Goal: Check status: Check status

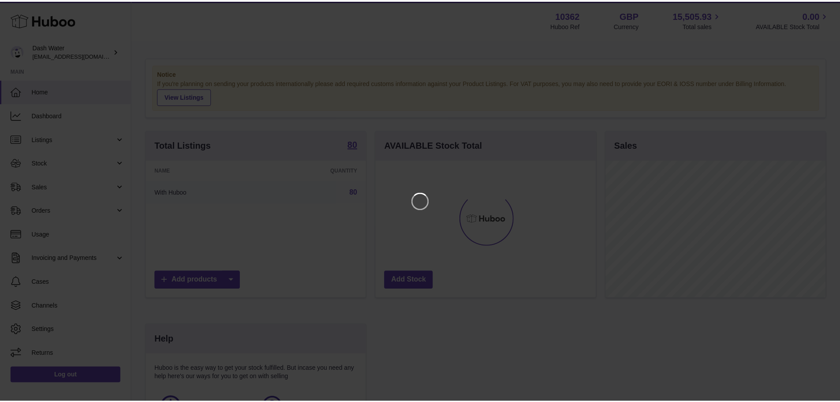
scroll to position [138, 222]
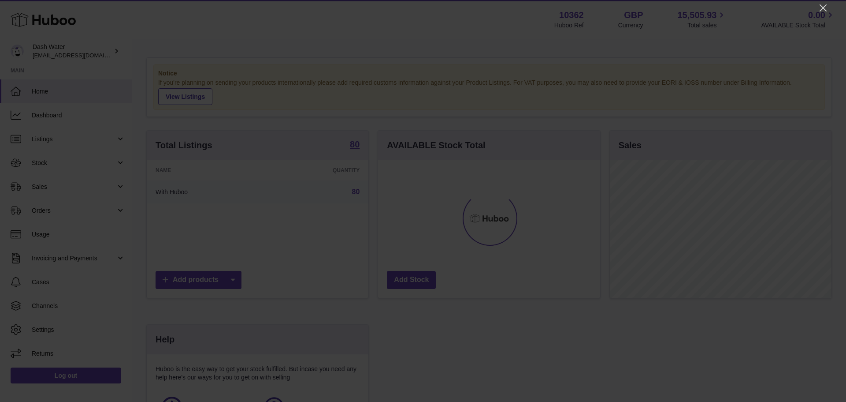
click at [821, 2] on div at bounding box center [423, 201] width 846 height 402
click at [822, 8] on icon "Close" at bounding box center [823, 8] width 11 height 11
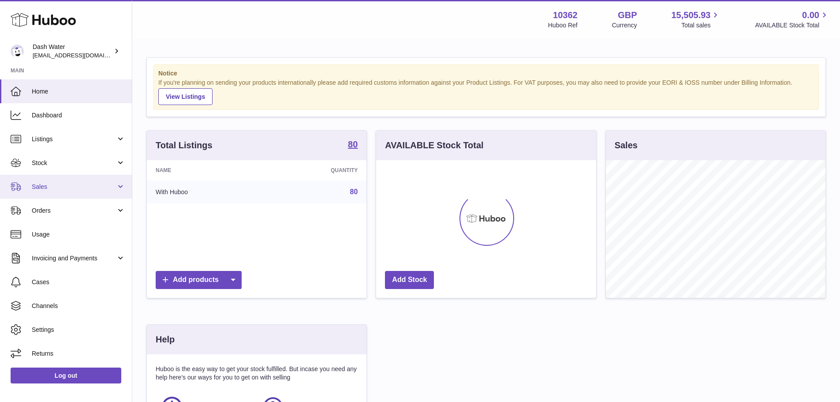
click at [58, 186] on span "Sales" at bounding box center [74, 186] width 84 height 8
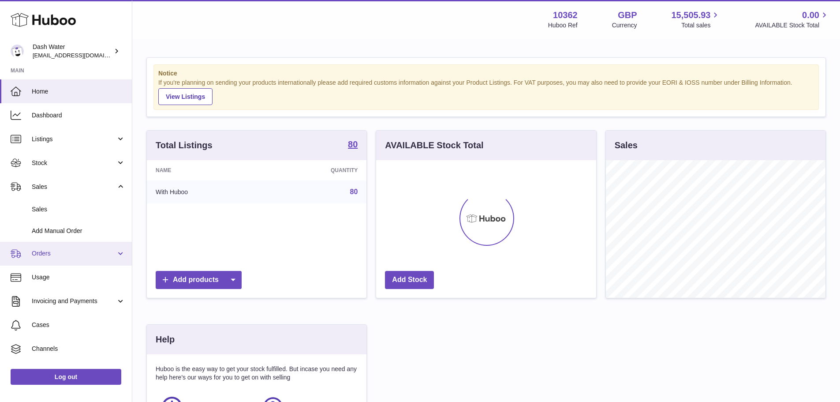
click at [43, 253] on span "Orders" at bounding box center [74, 253] width 84 height 8
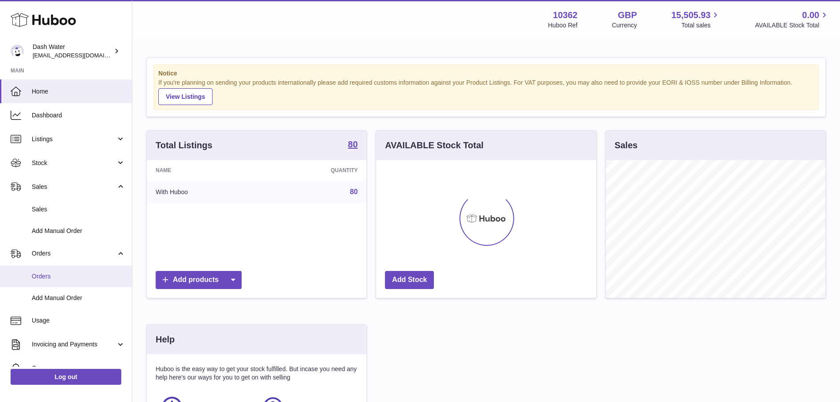
click at [48, 274] on span "Orders" at bounding box center [78, 276] width 93 height 8
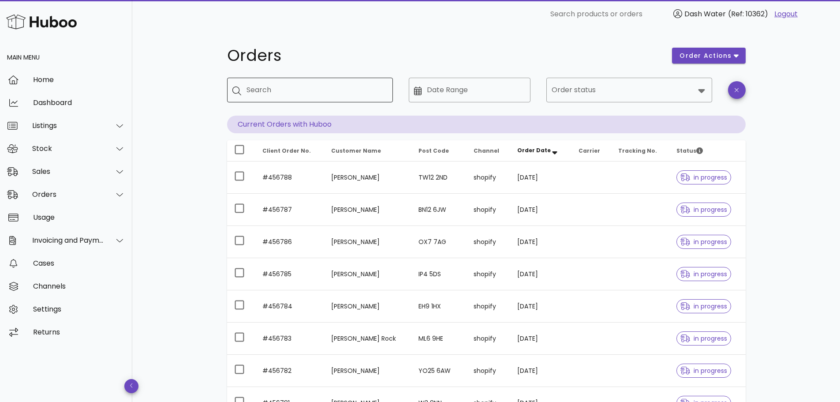
click at [295, 97] on div "Search" at bounding box center [315, 90] width 139 height 25
paste input "*******"
type input "*******"
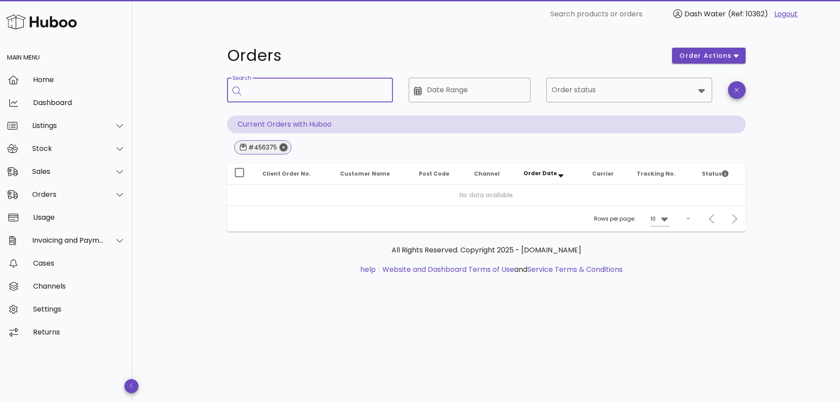
click at [279, 145] on icon "Close" at bounding box center [283, 147] width 8 height 8
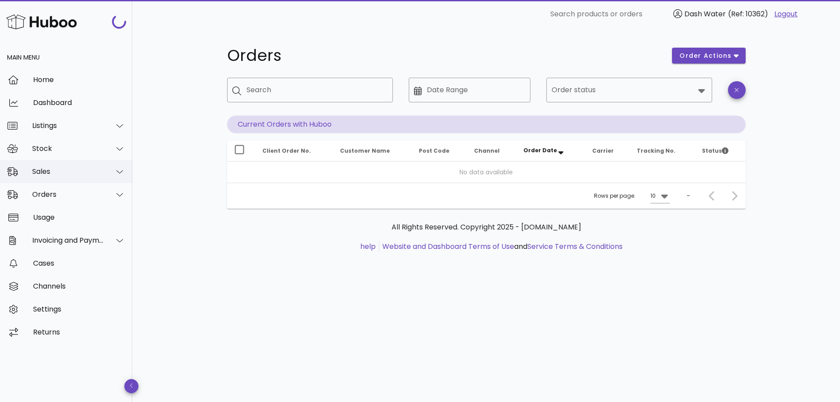
click at [99, 171] on div "Sales" at bounding box center [68, 171] width 72 height 8
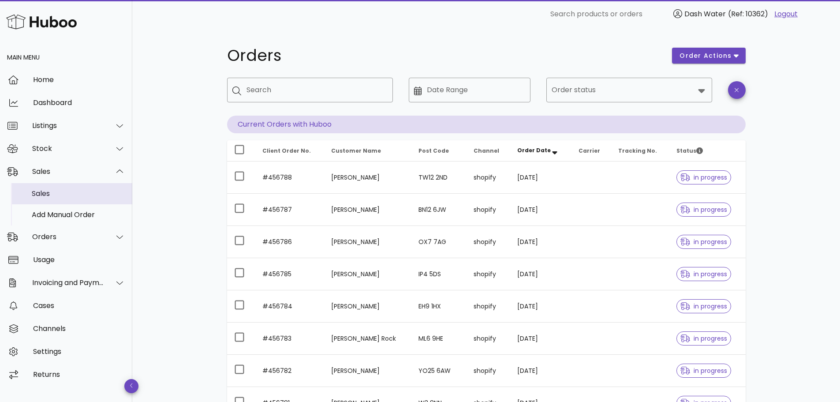
click at [86, 186] on div "Sales" at bounding box center [78, 193] width 93 height 19
click at [91, 191] on div "Sales" at bounding box center [78, 193] width 93 height 8
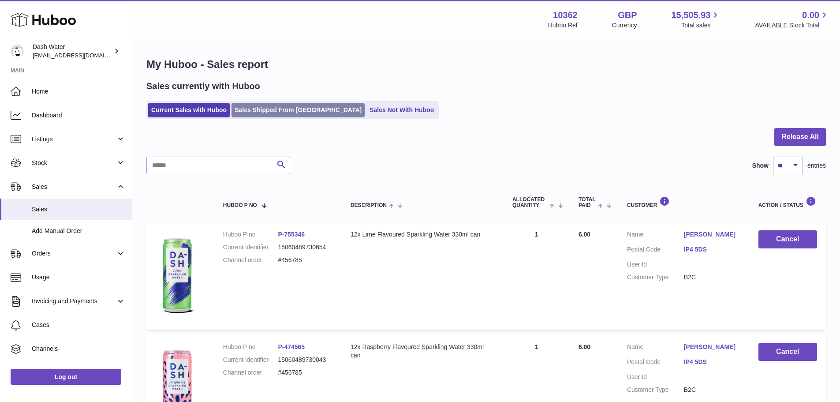
click at [264, 113] on link "Sales Shipped From [GEOGRAPHIC_DATA]" at bounding box center [297, 110] width 133 height 15
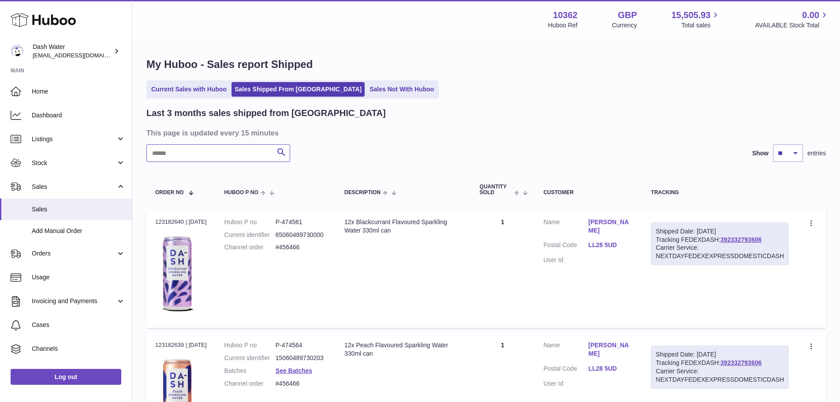
click at [206, 153] on input "text" at bounding box center [218, 153] width 144 height 18
paste input "*******"
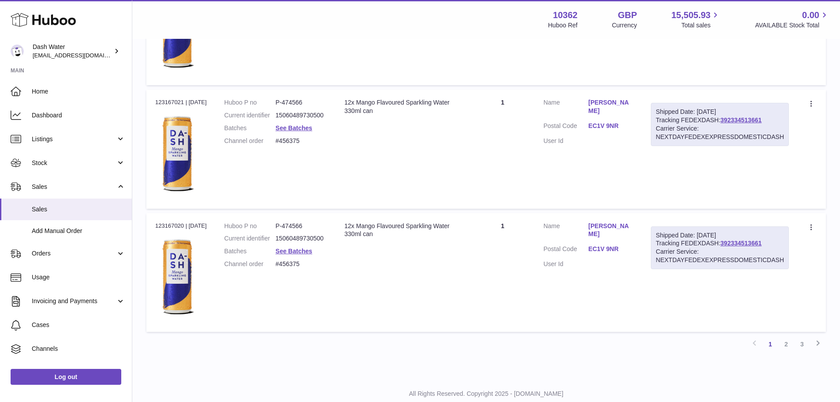
scroll to position [988, 0]
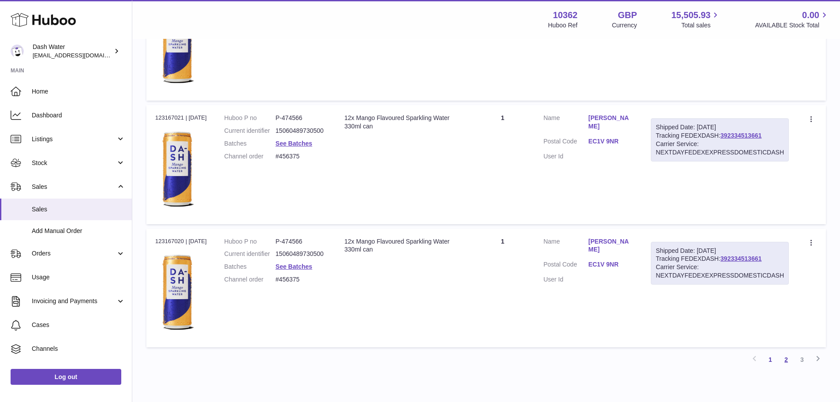
type input "*******"
click at [786, 362] on link "2" at bounding box center [786, 359] width 16 height 16
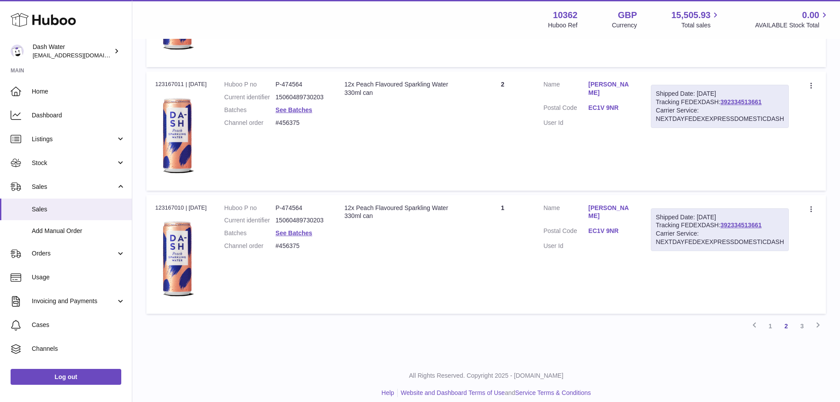
scroll to position [1131, 0]
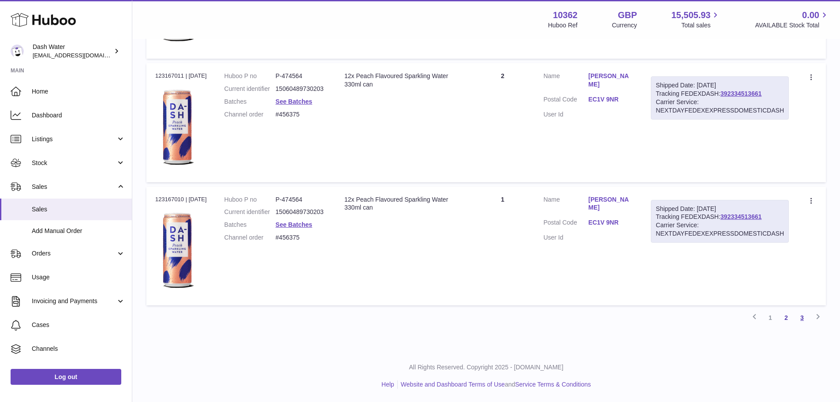
click at [797, 315] on link "3" at bounding box center [802, 317] width 16 height 16
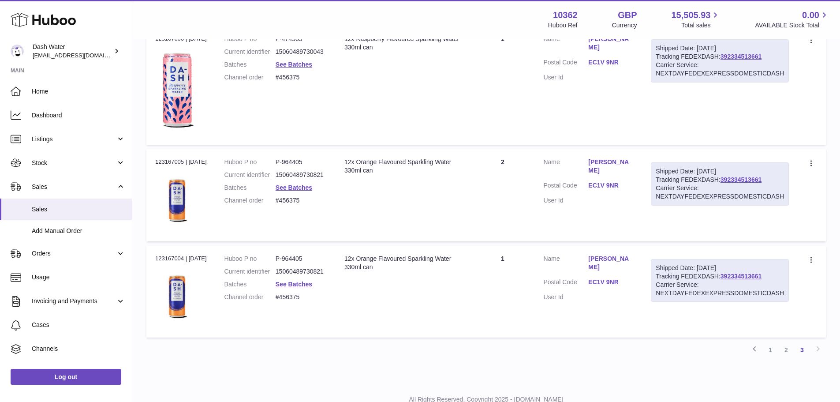
scroll to position [569, 0]
